Goal: Task Accomplishment & Management: Manage account settings

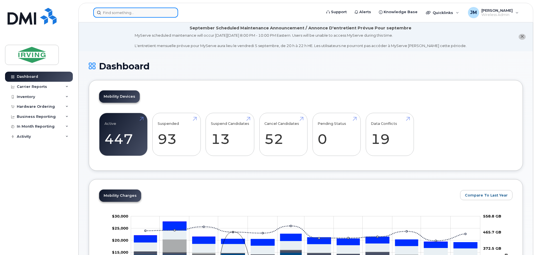
click at [128, 13] on input at bounding box center [135, 13] width 85 height 10
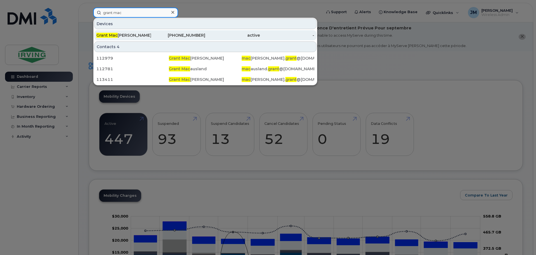
type input "grant mac"
click at [127, 34] on div "[PERSON_NAME]" at bounding box center [123, 36] width 55 height 6
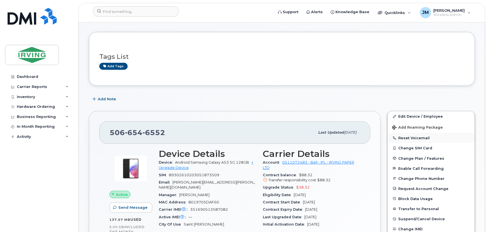
scroll to position [76, 0]
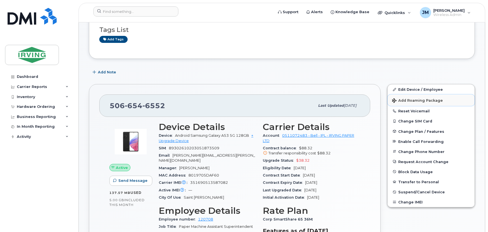
click at [423, 101] on span "Add Roaming Package" at bounding box center [417, 100] width 51 height 5
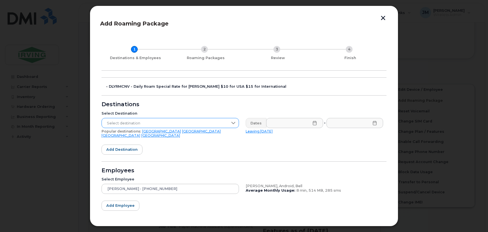
click at [156, 122] on span "Select destination" at bounding box center [165, 123] width 126 height 10
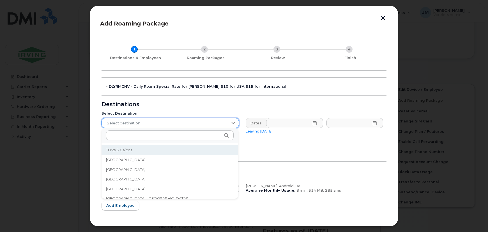
scroll to position [1858, 0]
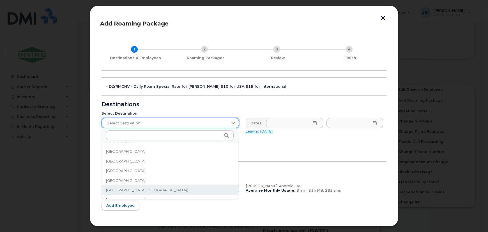
click at [138, 192] on span "[GEOGRAPHIC_DATA] ([GEOGRAPHIC_DATA])" at bounding box center [147, 189] width 82 height 5
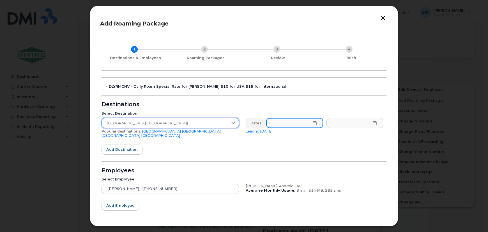
click at [288, 118] on input "text" at bounding box center [294, 123] width 57 height 10
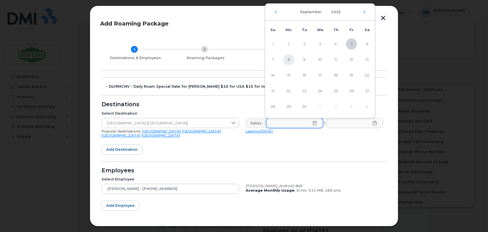
click at [287, 61] on span "8" at bounding box center [288, 59] width 11 height 11
type input "[DATE]"
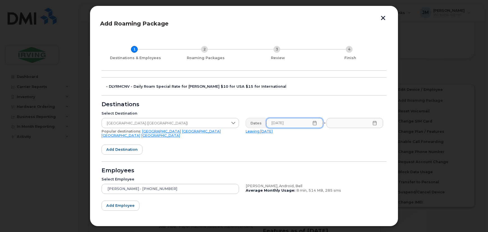
click at [374, 123] on icon at bounding box center [374, 123] width 4 height 4
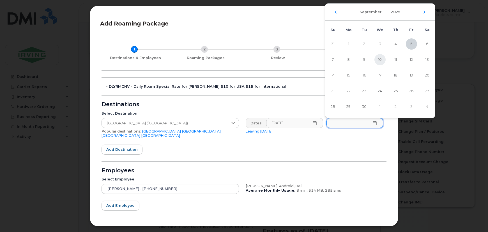
click at [378, 61] on span "10" at bounding box center [379, 59] width 11 height 11
type input "[DATE]"
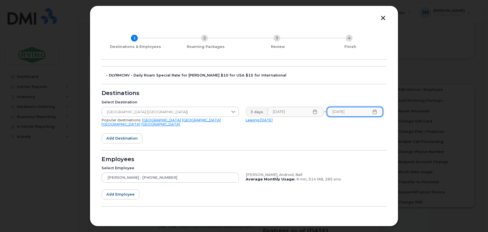
scroll to position [22, 0]
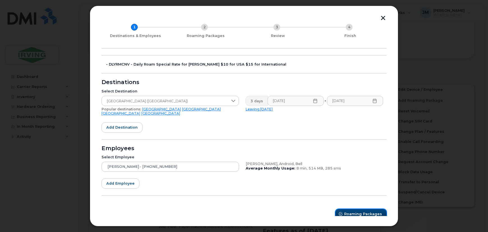
click at [360, 212] on button "Roaming Packages" at bounding box center [360, 214] width 51 height 10
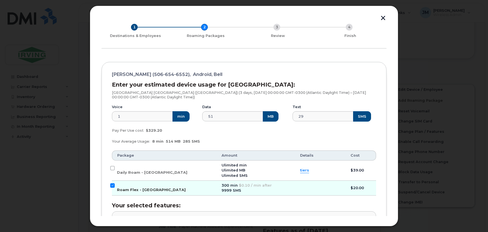
click at [111, 186] on input "Roam Flex - [GEOGRAPHIC_DATA]" at bounding box center [112, 185] width 4 height 4
checkbox input "false"
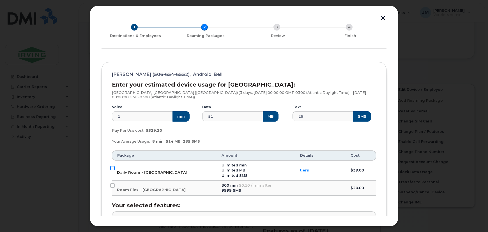
click at [112, 169] on input "Daily Roam - [GEOGRAPHIC_DATA]" at bounding box center [112, 168] width 4 height 4
checkbox input "true"
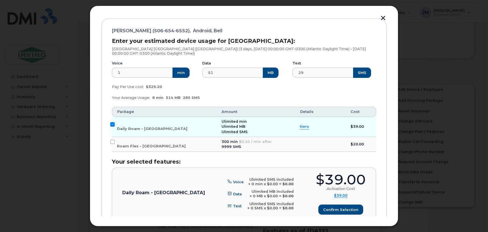
scroll to position [98, 0]
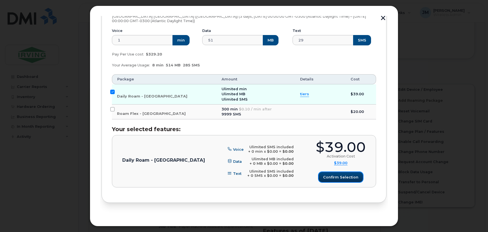
click at [340, 178] on span "Confirm selection" at bounding box center [340, 177] width 35 height 5
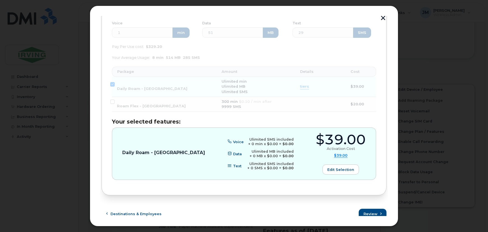
scroll to position [110, 0]
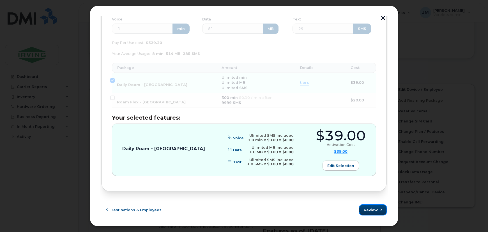
click at [369, 209] on span "Review" at bounding box center [370, 209] width 14 height 5
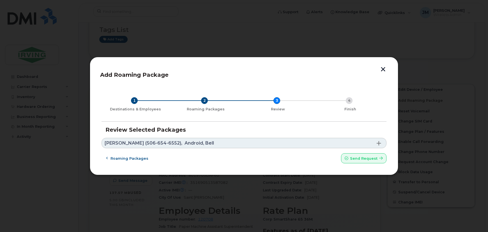
scroll to position [0, 0]
click at [363, 156] on span "Send request" at bounding box center [363, 158] width 27 height 5
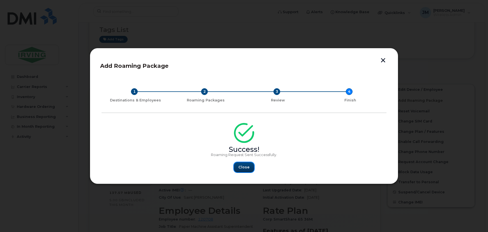
drag, startPoint x: 249, startPoint y: 166, endPoint x: 272, endPoint y: 179, distance: 27.0
click at [249, 166] on button "Close" at bounding box center [244, 167] width 20 height 10
